Goal: Task Accomplishment & Management: Use online tool/utility

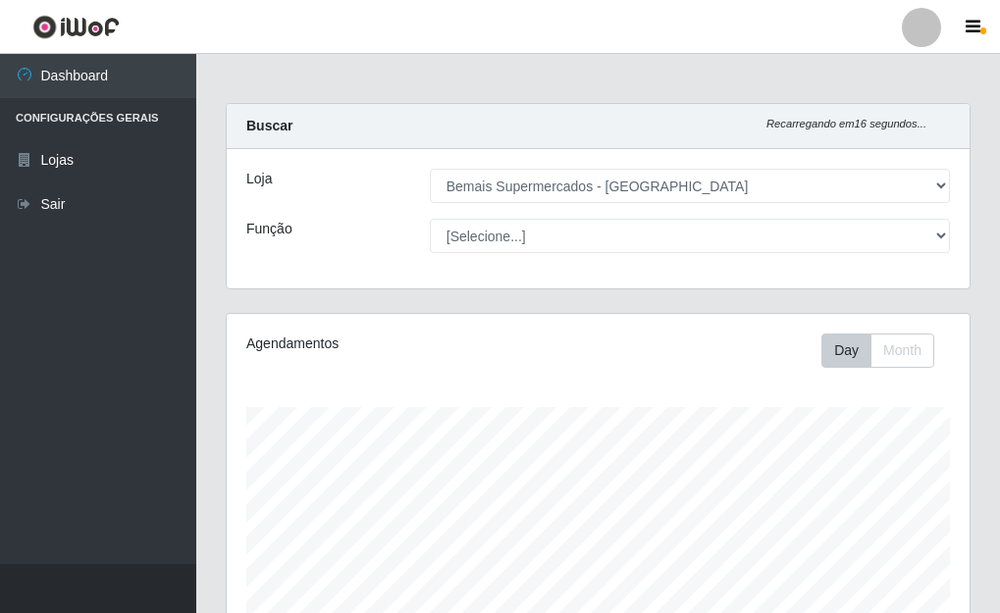
select select "249"
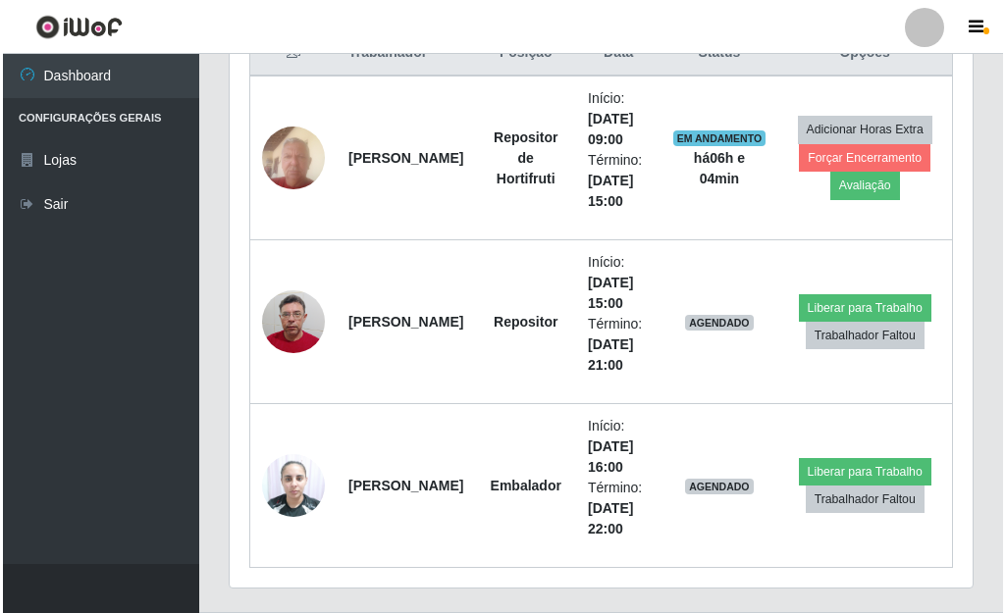
scroll to position [785, 0]
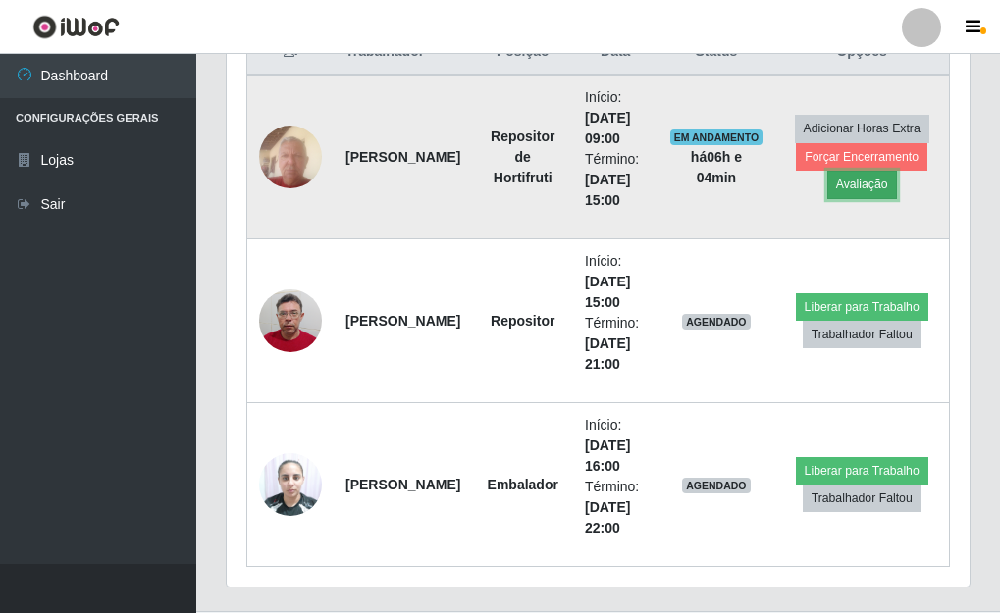
click at [852, 187] on button "Avaliação" at bounding box center [862, 184] width 70 height 27
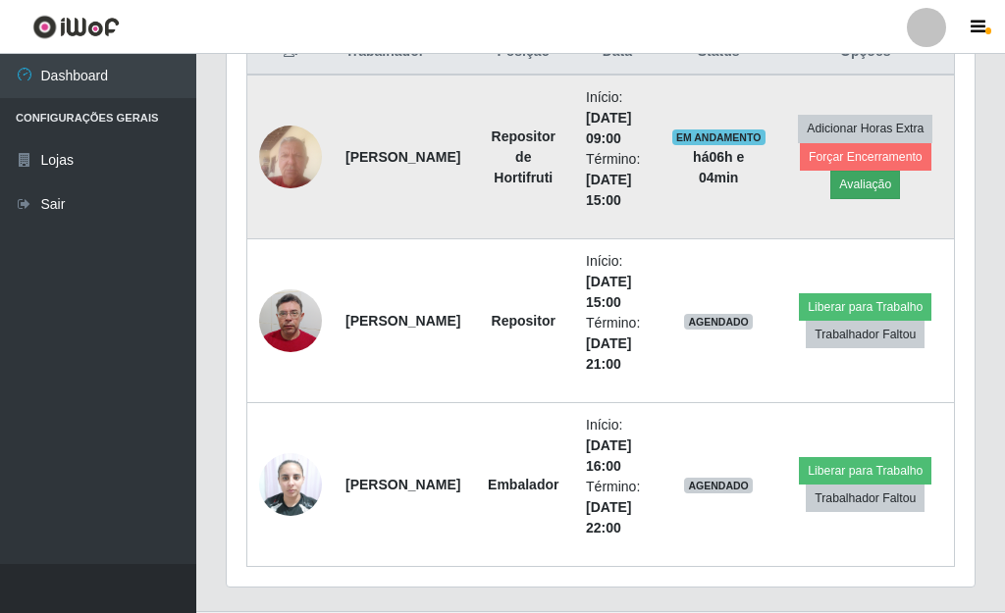
scroll to position [407, 731]
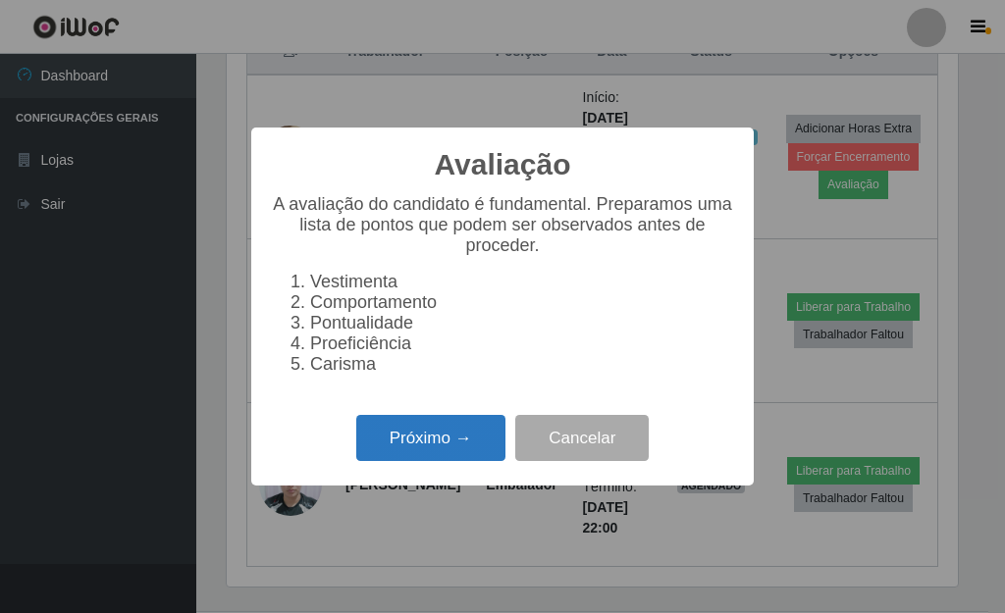
click at [478, 434] on button "Próximo →" at bounding box center [430, 438] width 149 height 46
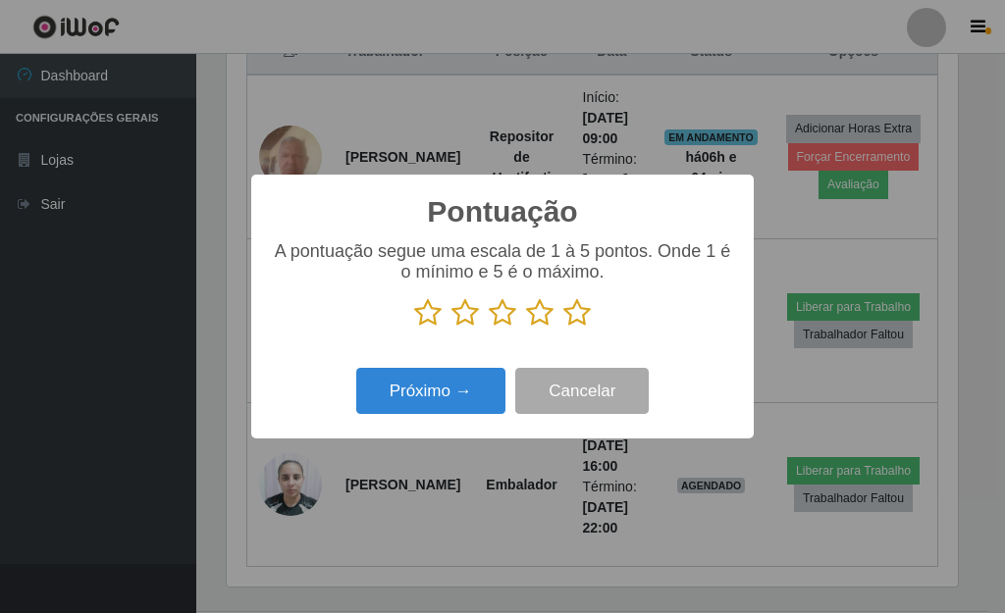
scroll to position [981153, 980829]
click at [568, 313] on icon at bounding box center [576, 312] width 27 height 29
click at [563, 328] on input "radio" at bounding box center [563, 328] width 0 height 0
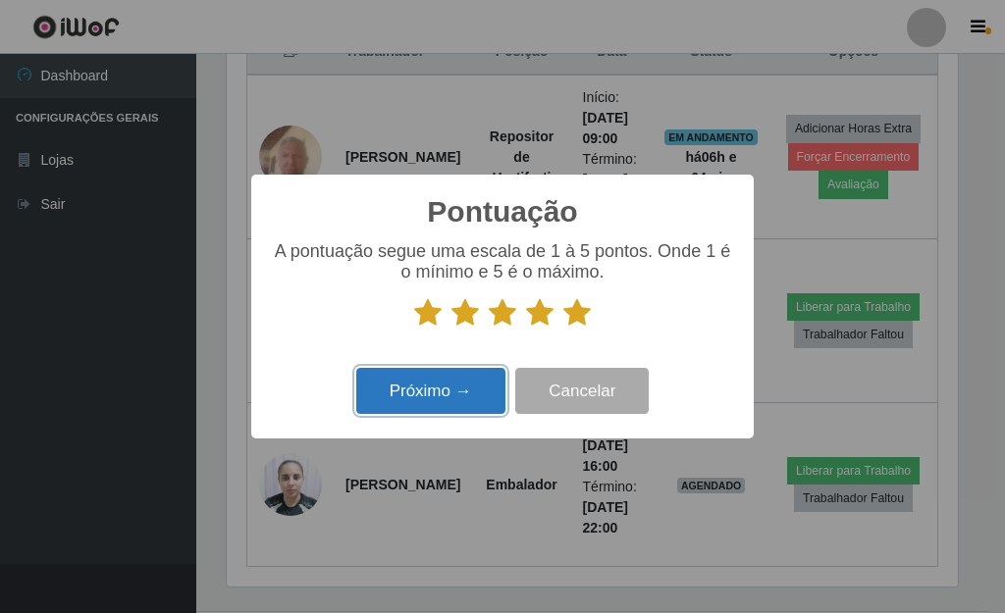
click at [438, 390] on button "Próximo →" at bounding box center [430, 391] width 149 height 46
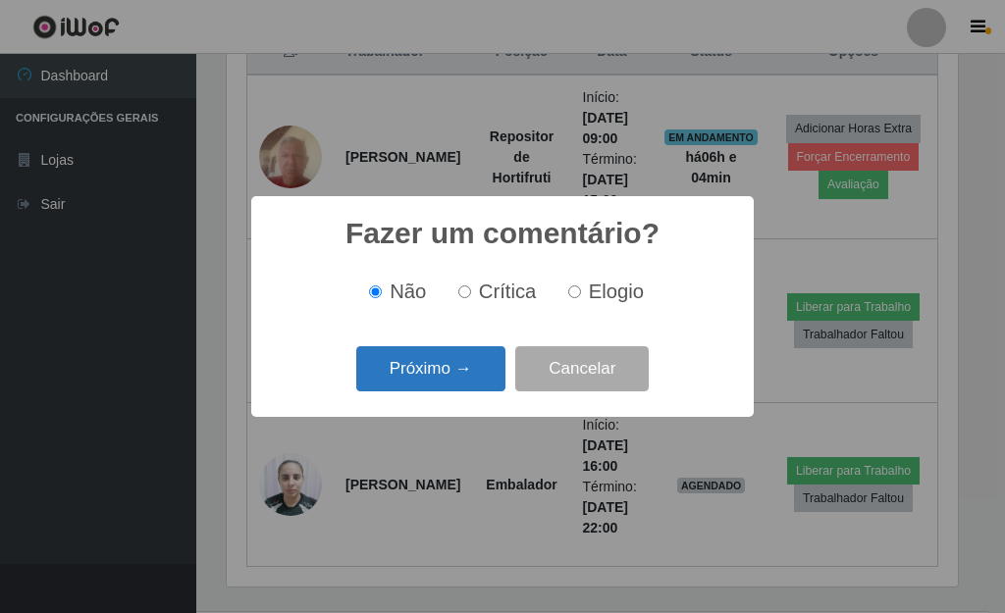
click at [450, 378] on button "Próximo →" at bounding box center [430, 369] width 149 height 46
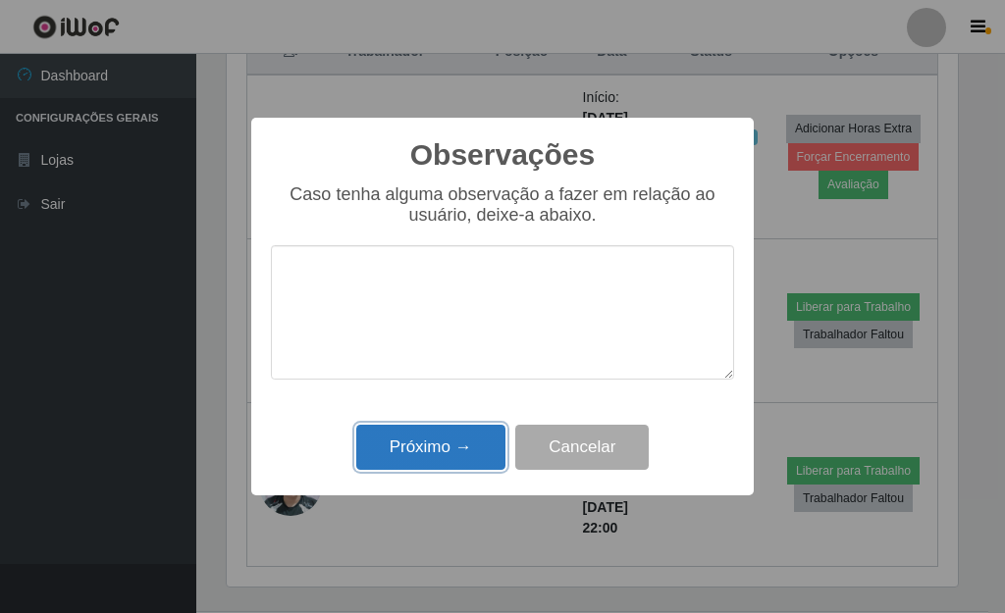
click at [444, 462] on button "Próximo →" at bounding box center [430, 448] width 149 height 46
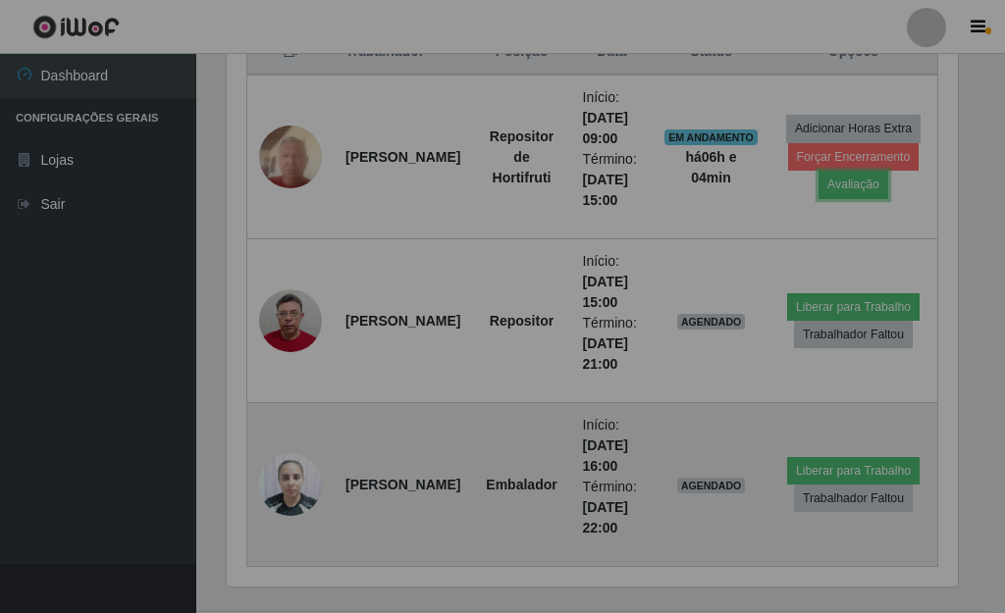
scroll to position [407, 743]
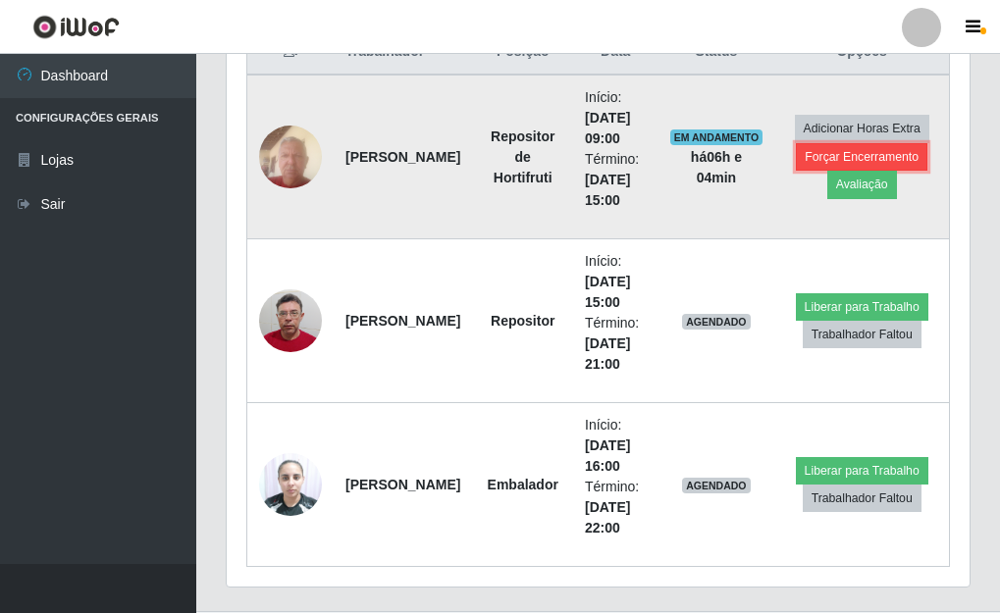
click at [832, 151] on button "Forçar Encerramento" at bounding box center [862, 156] width 132 height 27
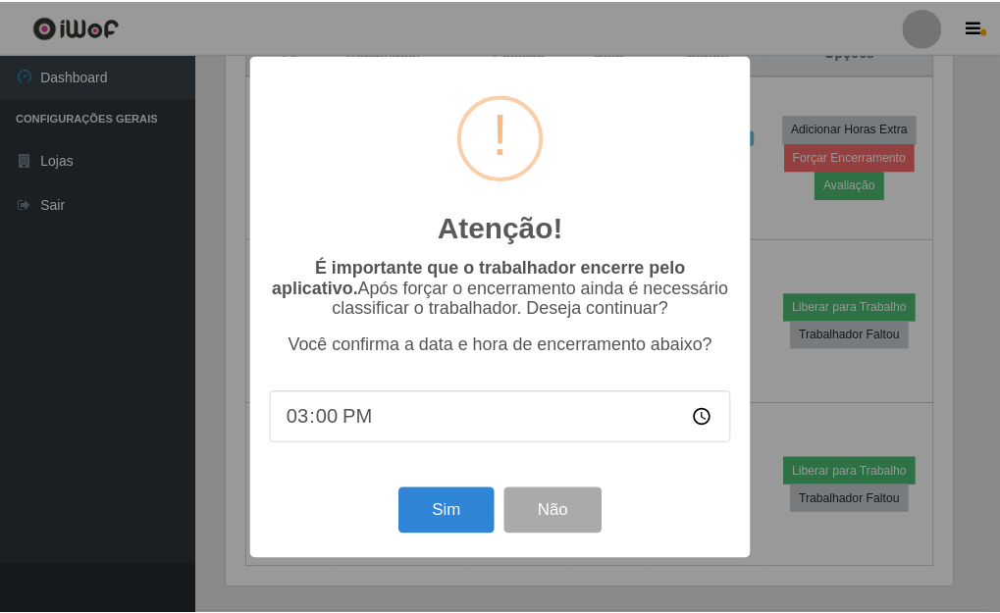
scroll to position [407, 731]
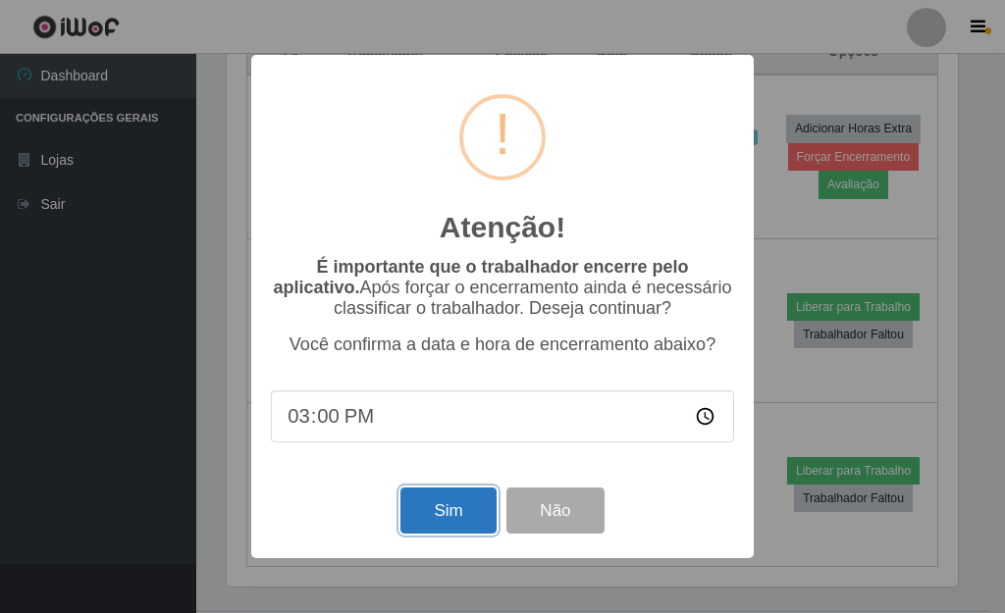
click at [454, 507] on button "Sim" at bounding box center [447, 511] width 95 height 46
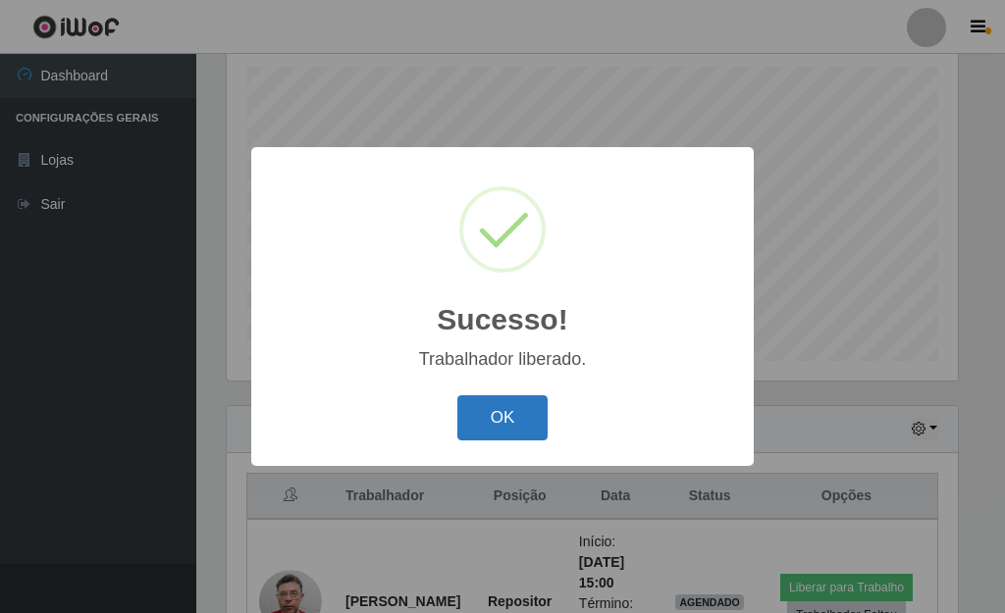
click at [508, 411] on button "OK" at bounding box center [502, 419] width 91 height 46
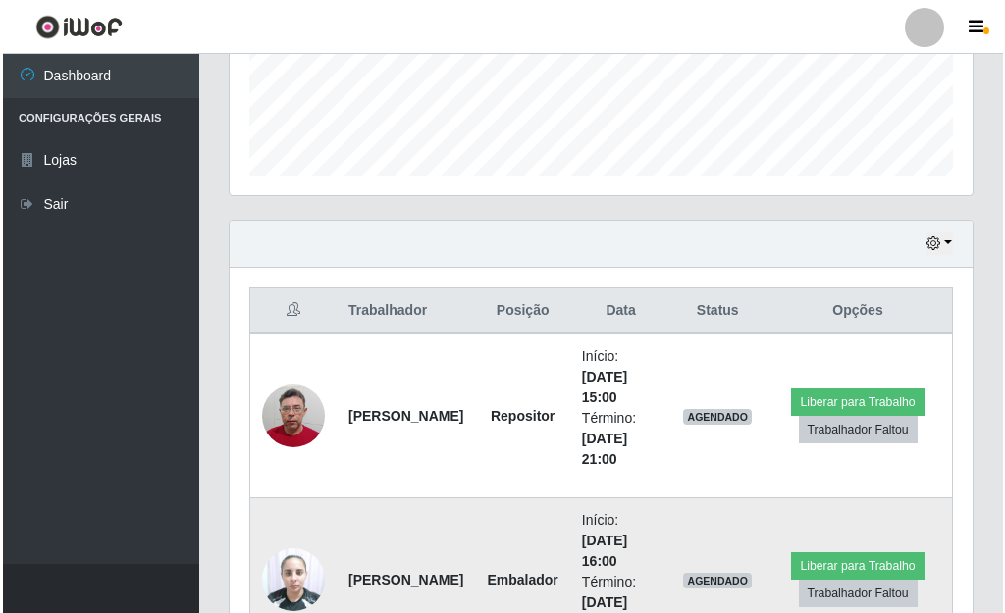
scroll to position [537, 0]
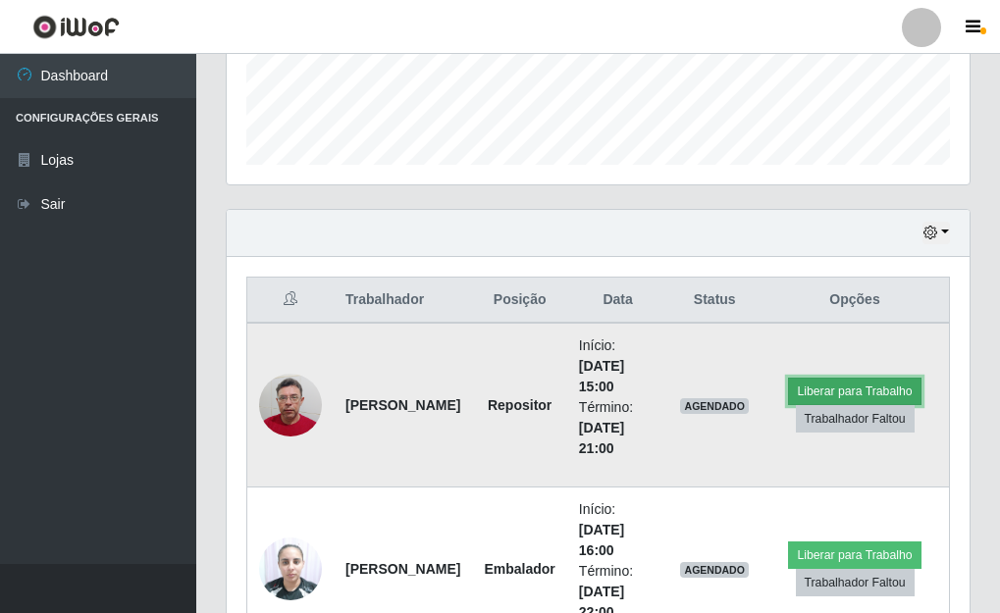
click at [864, 384] on button "Liberar para Trabalho" at bounding box center [854, 391] width 133 height 27
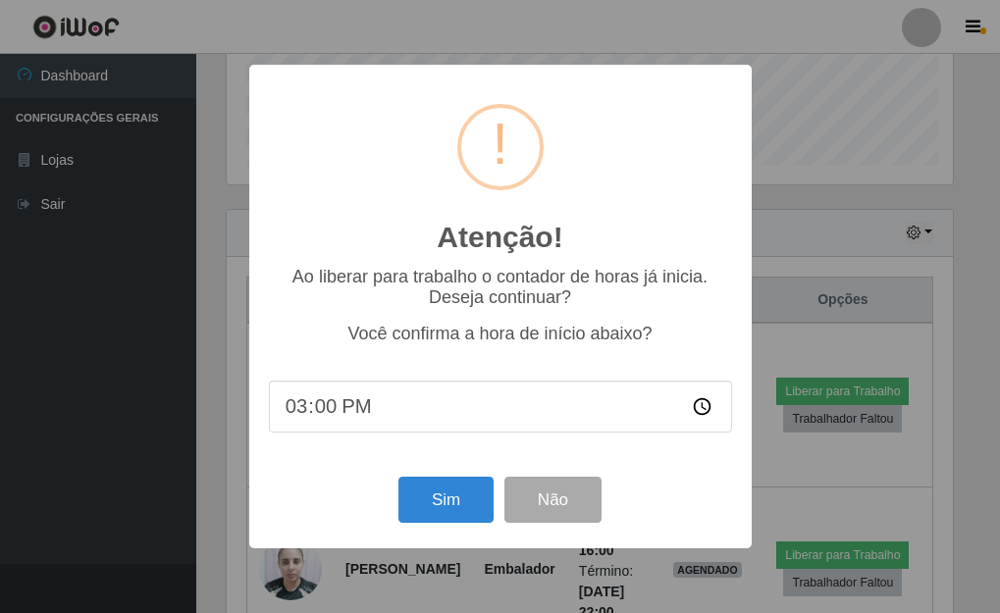
scroll to position [407, 731]
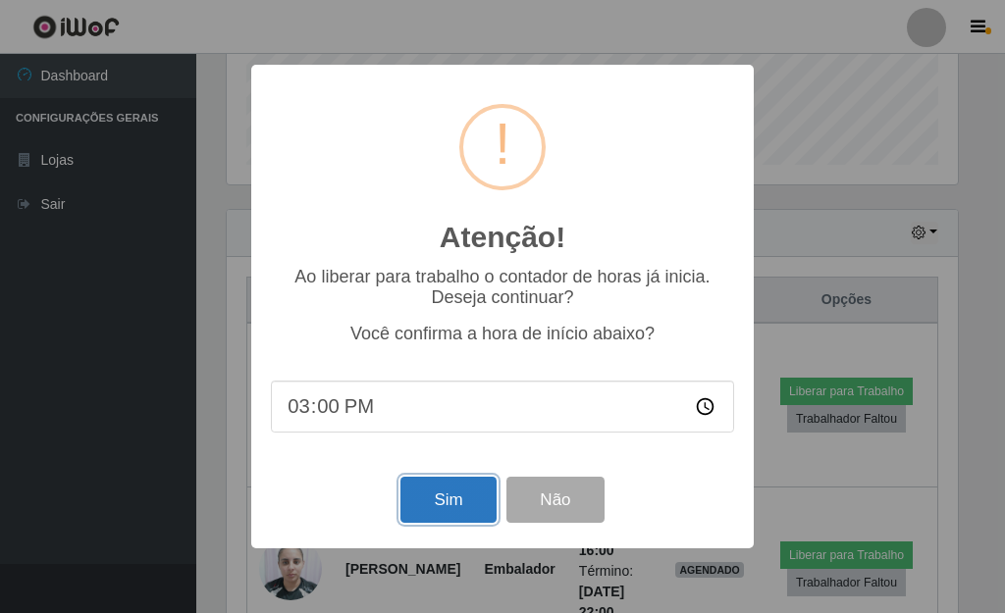
click at [452, 506] on button "Sim" at bounding box center [447, 500] width 95 height 46
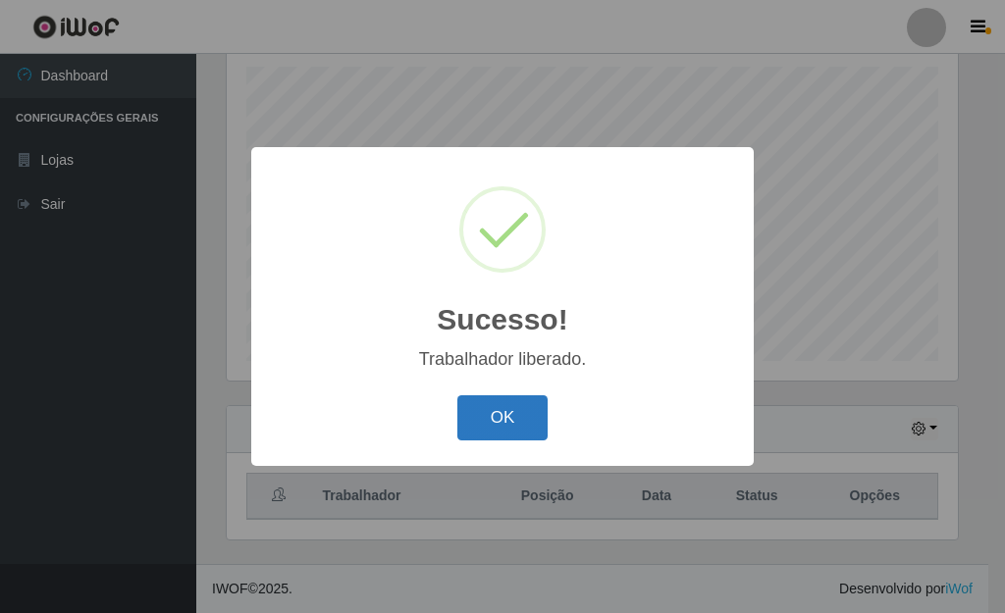
click at [522, 426] on button "OK" at bounding box center [502, 419] width 91 height 46
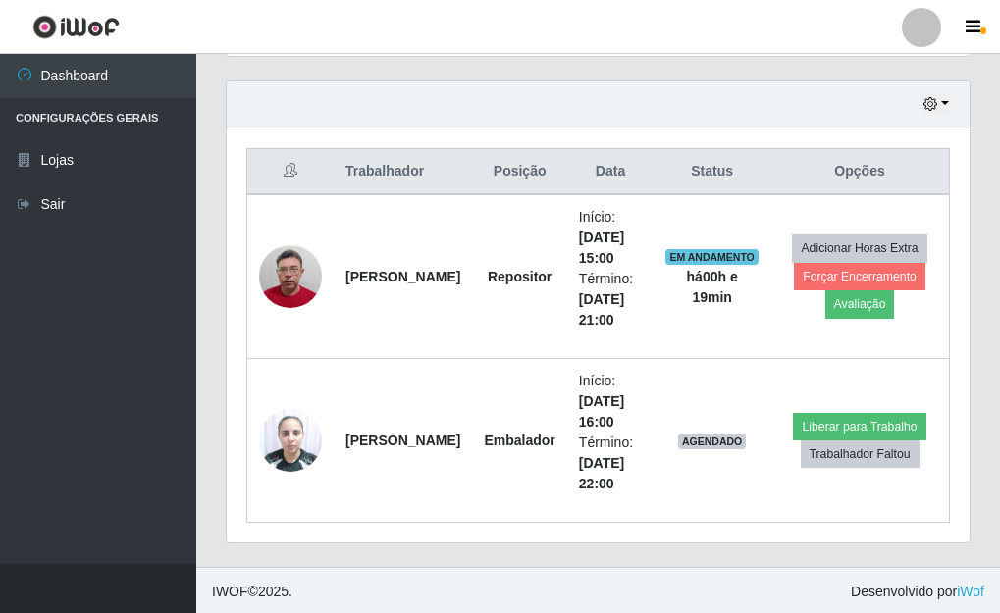
scroll to position [668, 0]
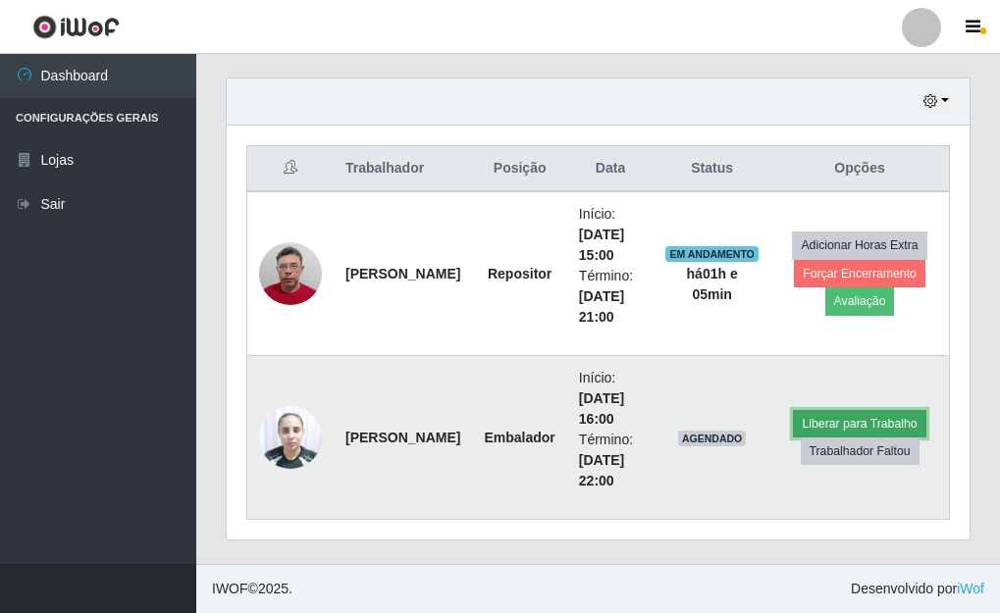
click at [846, 419] on button "Liberar para Trabalho" at bounding box center [859, 423] width 133 height 27
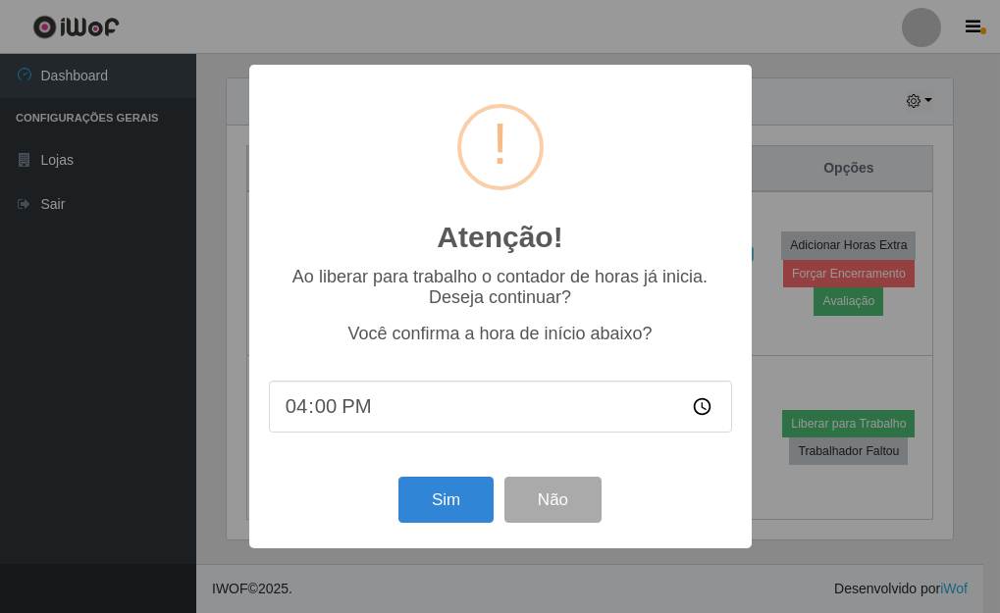
scroll to position [407, 731]
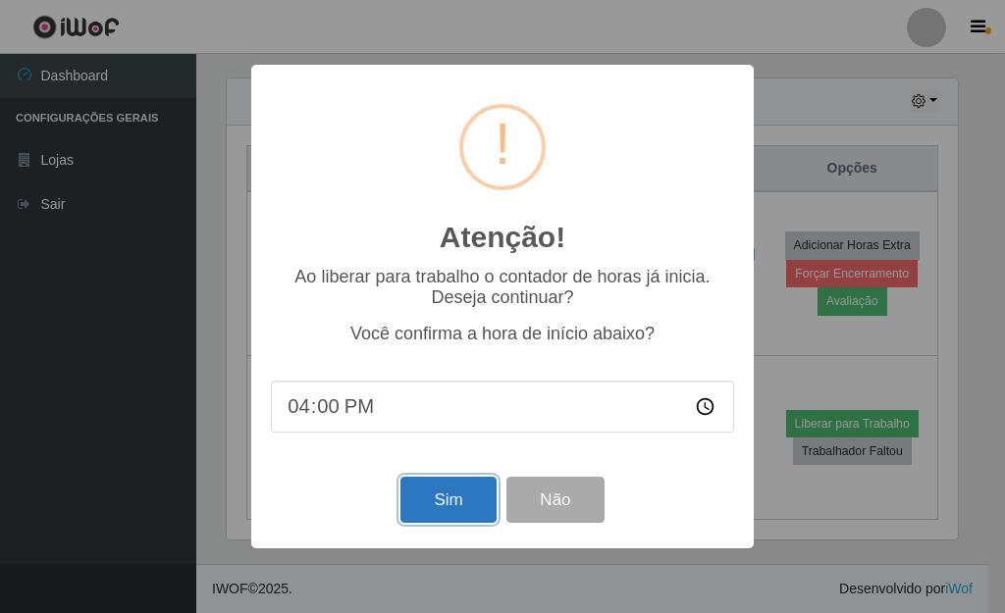
click at [465, 504] on button "Sim" at bounding box center [447, 500] width 95 height 46
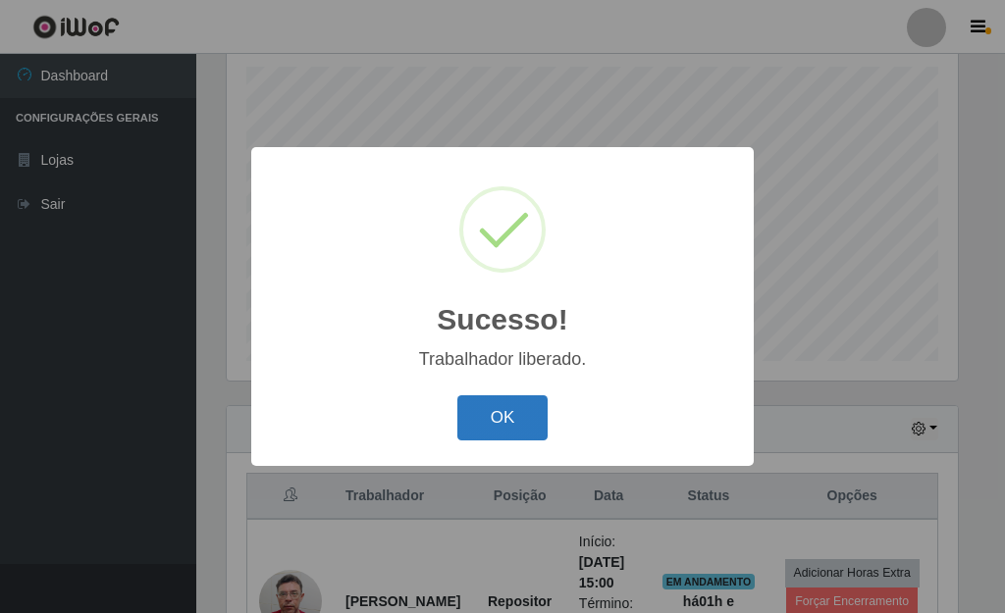
click at [471, 438] on button "OK" at bounding box center [502, 419] width 91 height 46
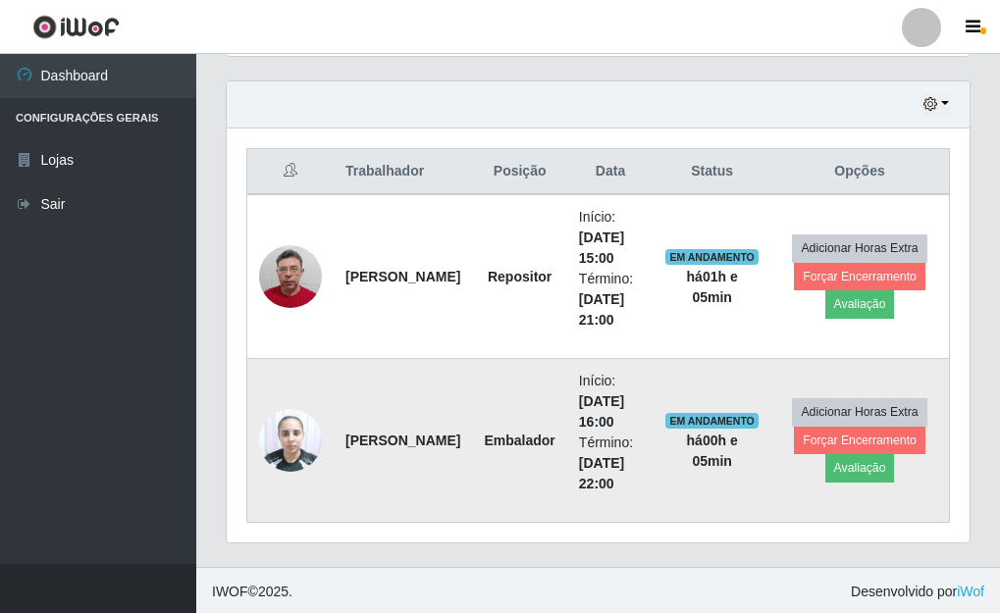
scroll to position [668, 0]
